Goal: Find specific page/section: Find specific page/section

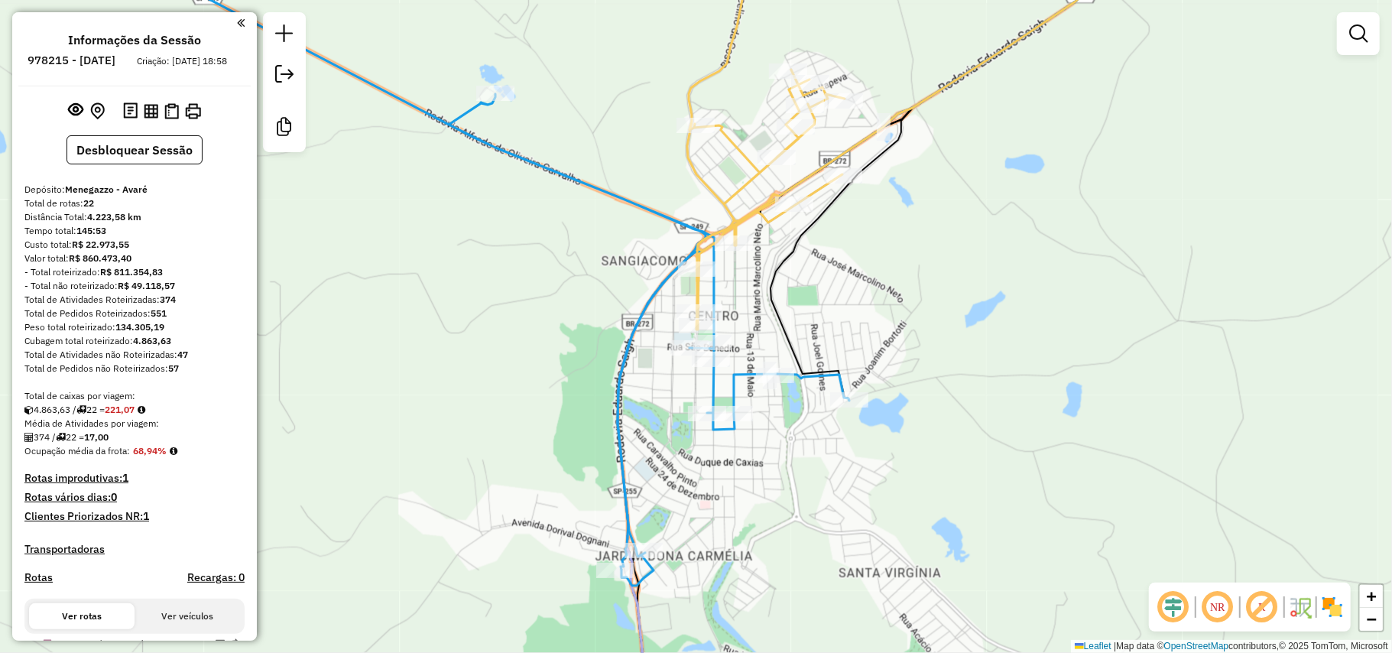
scroll to position [1380, 0]
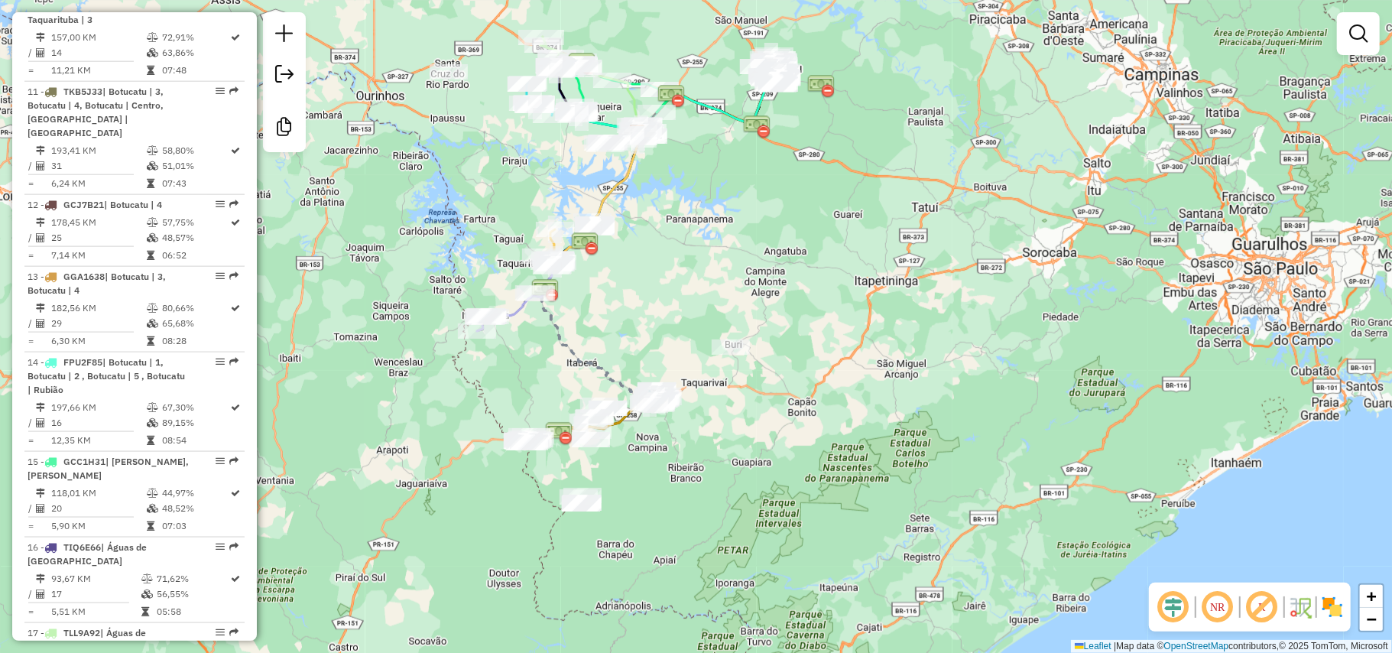
drag, startPoint x: 634, startPoint y: 382, endPoint x: 680, endPoint y: 378, distance: 46.1
click at [680, 378] on div "Janela de atendimento Grade de atendimento Capacidade Transportadoras Veículos …" at bounding box center [696, 326] width 1392 height 653
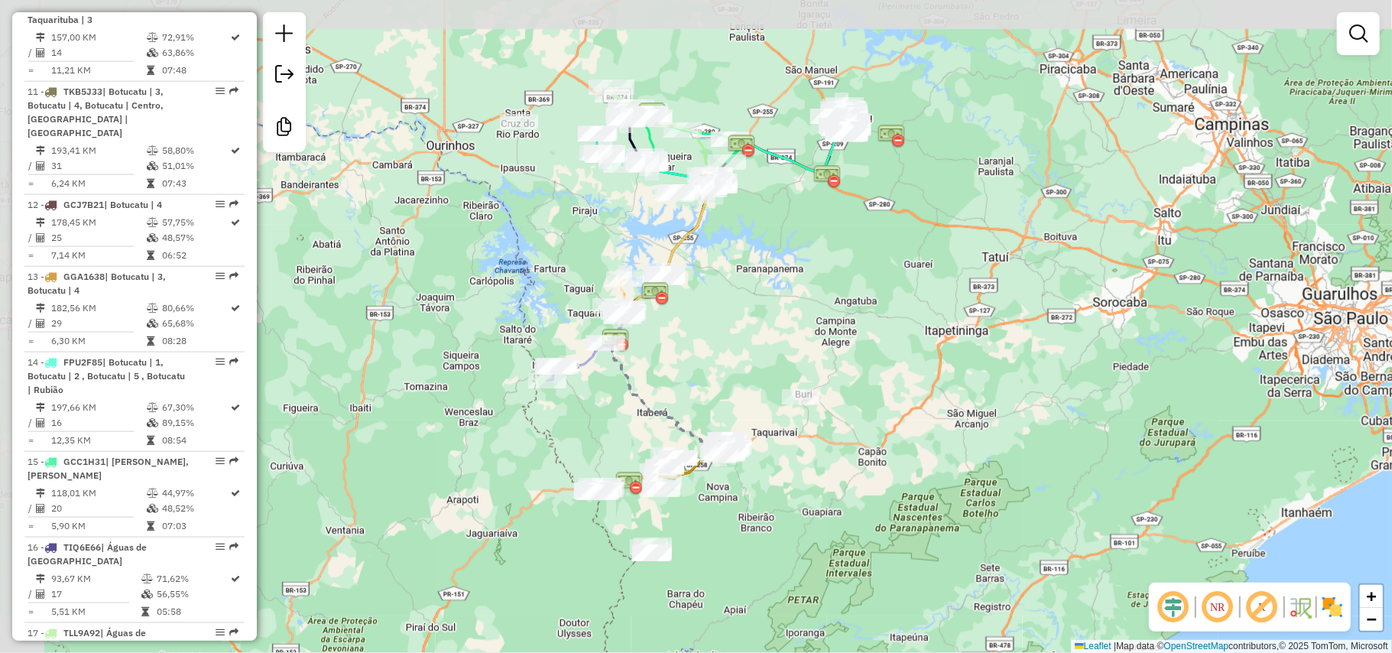
drag, startPoint x: 648, startPoint y: 319, endPoint x: 714, endPoint y: 358, distance: 76.4
click at [754, 368] on div "Janela de atendimento Grade de atendimento Capacidade Transportadoras Veículos …" at bounding box center [696, 326] width 1392 height 653
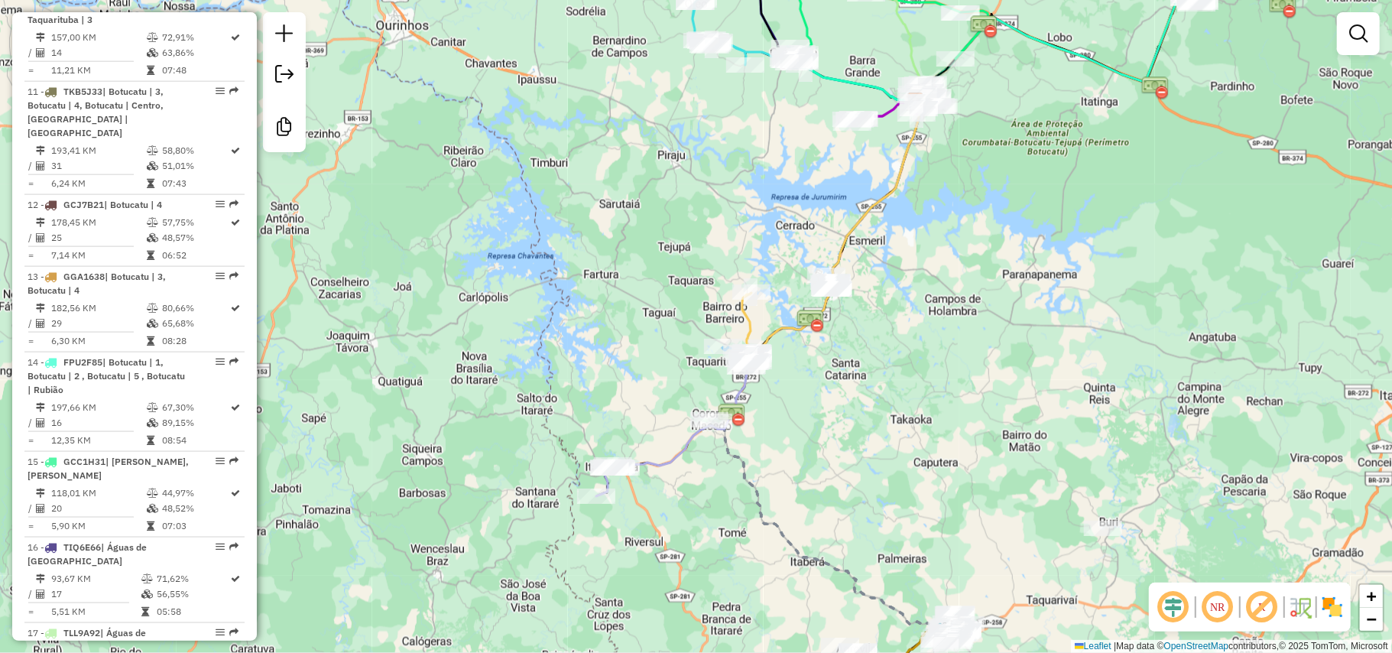
click at [497, 264] on div "Janela de atendimento Grade de atendimento Capacidade Transportadoras Veículos …" at bounding box center [696, 326] width 1392 height 653
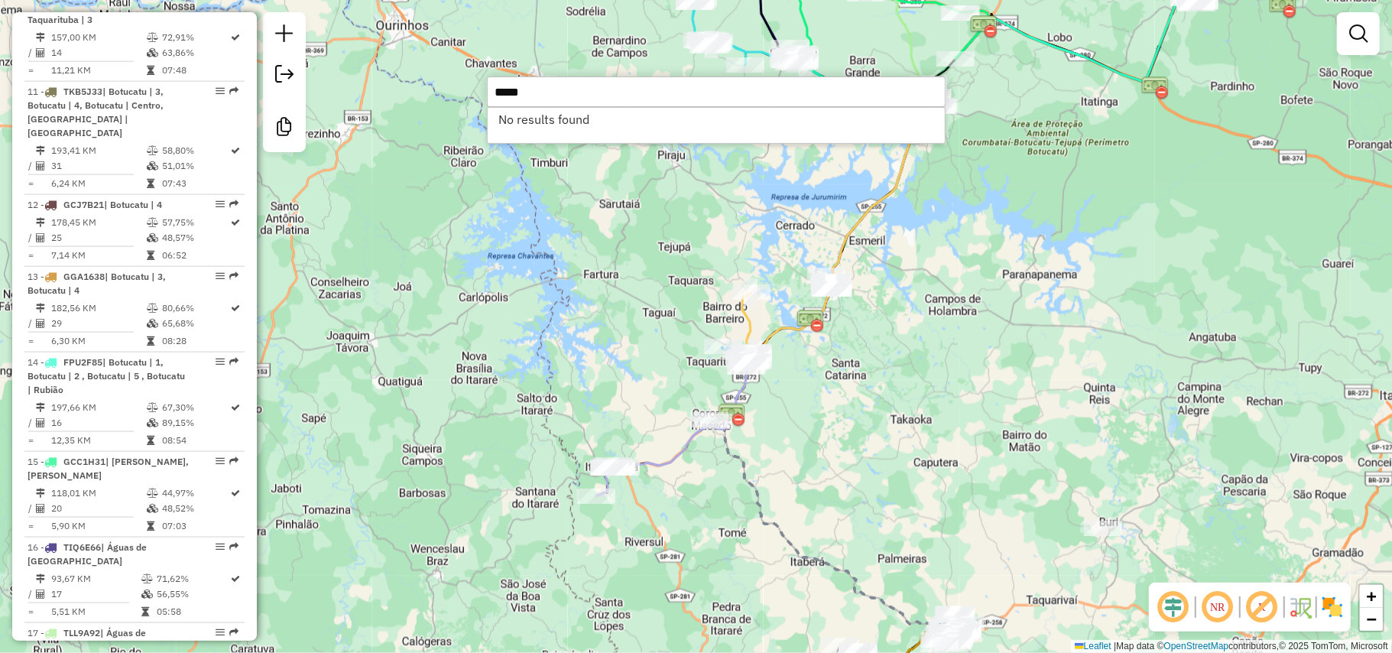
type input "*****"
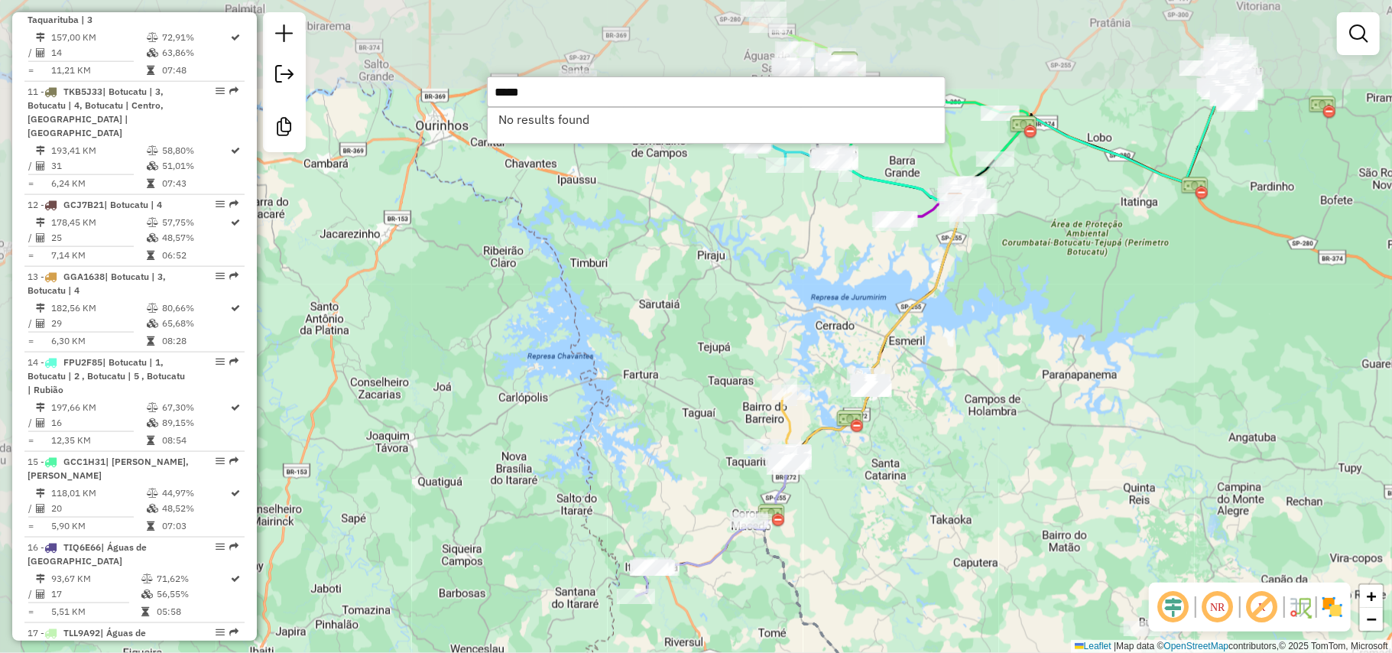
drag, startPoint x: 527, startPoint y: 258, endPoint x: 547, endPoint y: 349, distance: 93.1
click at [564, 358] on div "Janela de atendimento Grade de atendimento Capacidade Transportadoras Veículos …" at bounding box center [696, 326] width 1392 height 653
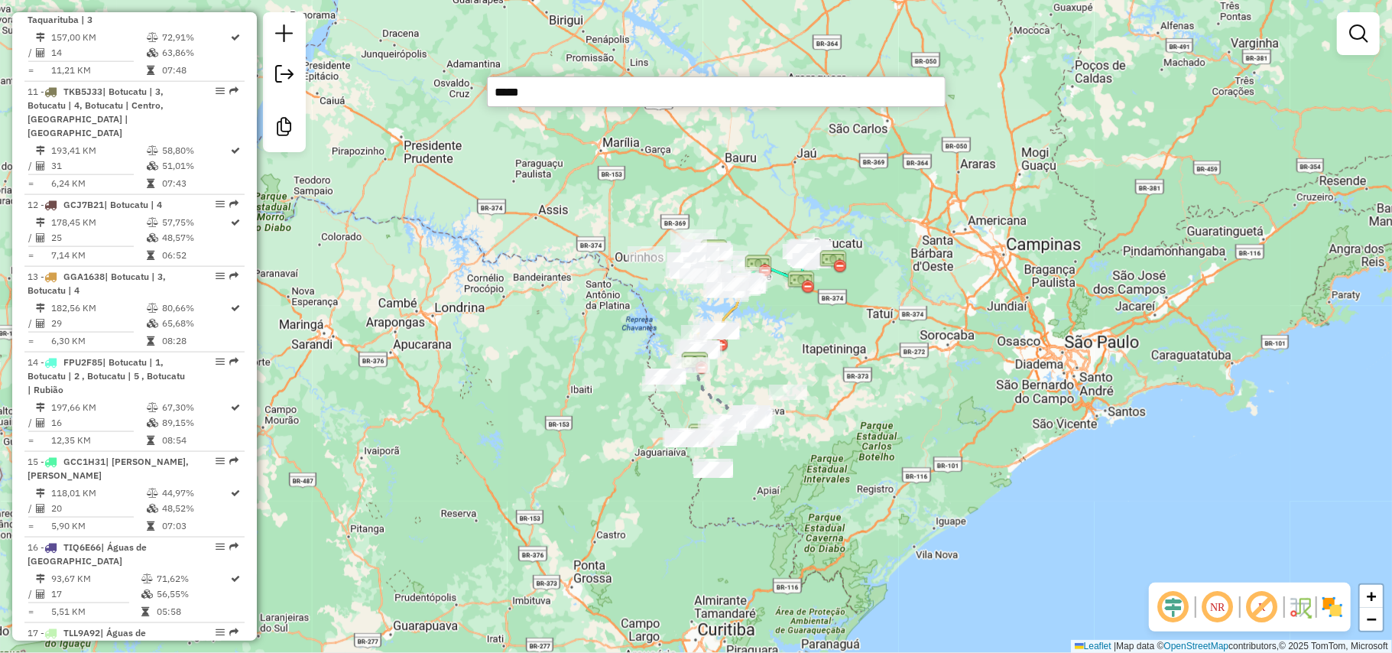
drag, startPoint x: 556, startPoint y: 414, endPoint x: 506, endPoint y: 346, distance: 84.7
click at [493, 347] on div "Janela de atendimento Grade de atendimento Capacidade Transportadoras Veículos …" at bounding box center [696, 326] width 1392 height 653
